Goal: Transaction & Acquisition: Purchase product/service

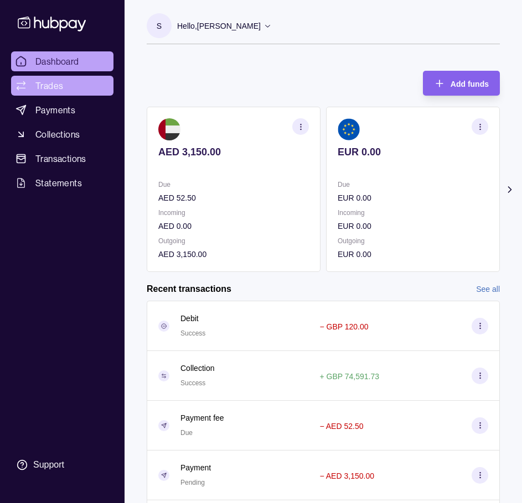
click at [65, 90] on link "Trades" at bounding box center [62, 86] width 102 height 20
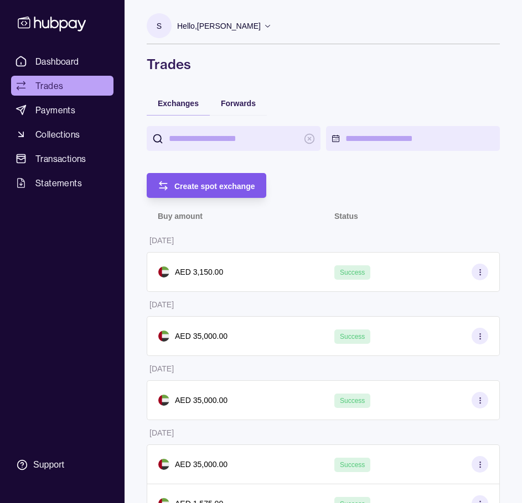
click at [190, 191] on div "Create spot exchange" at bounding box center [214, 185] width 81 height 13
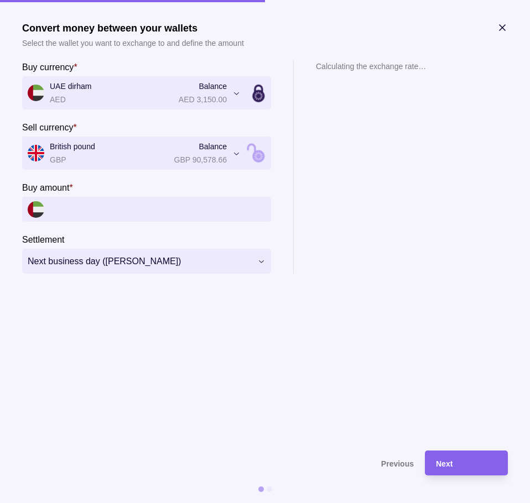
click at [76, 214] on input "Buy amount *" at bounding box center [158, 209] width 216 height 25
type input "*****"
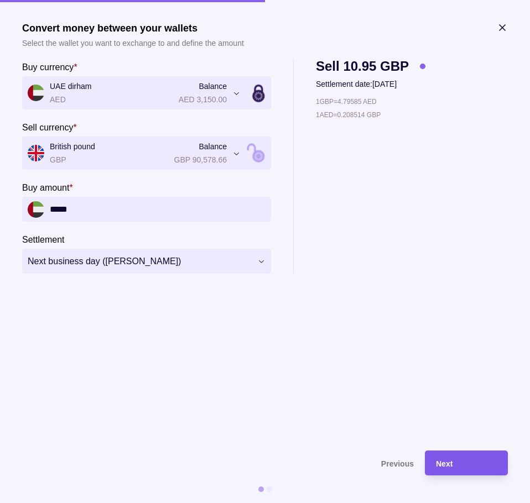
click at [467, 471] on div "Next" at bounding box center [457, 463] width 77 height 25
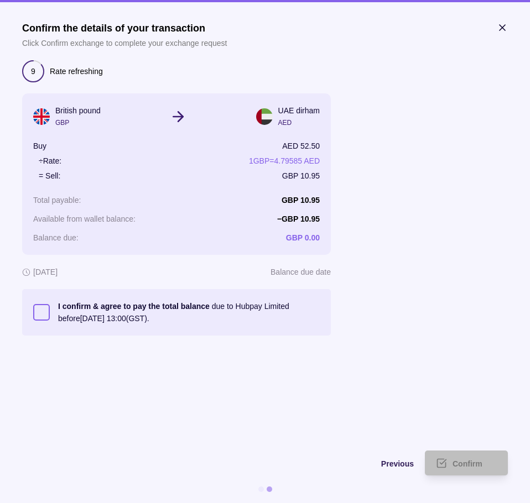
click at [257, 306] on p "I confirm & agree to pay the total balance due to Hubpay Limited before [DATE] …" at bounding box center [189, 312] width 262 height 24
click at [50, 306] on button "I confirm & agree to pay the total balance due to Hubpay Limited before [DATE] …" at bounding box center [41, 312] width 17 height 17
click at [487, 458] on div "Confirm" at bounding box center [474, 463] width 44 height 13
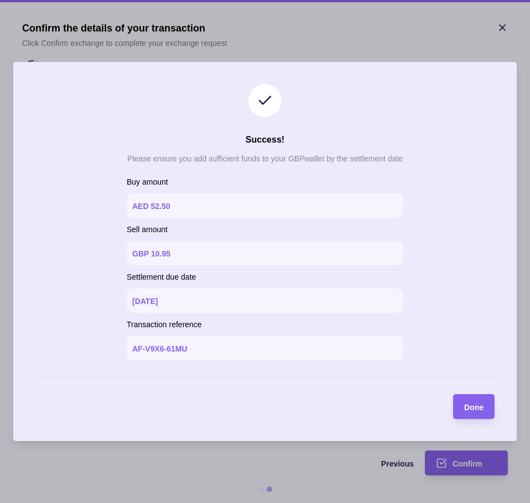
click at [469, 412] on div "Done" at bounding box center [473, 406] width 19 height 13
